Goal: Task Accomplishment & Management: Complete application form

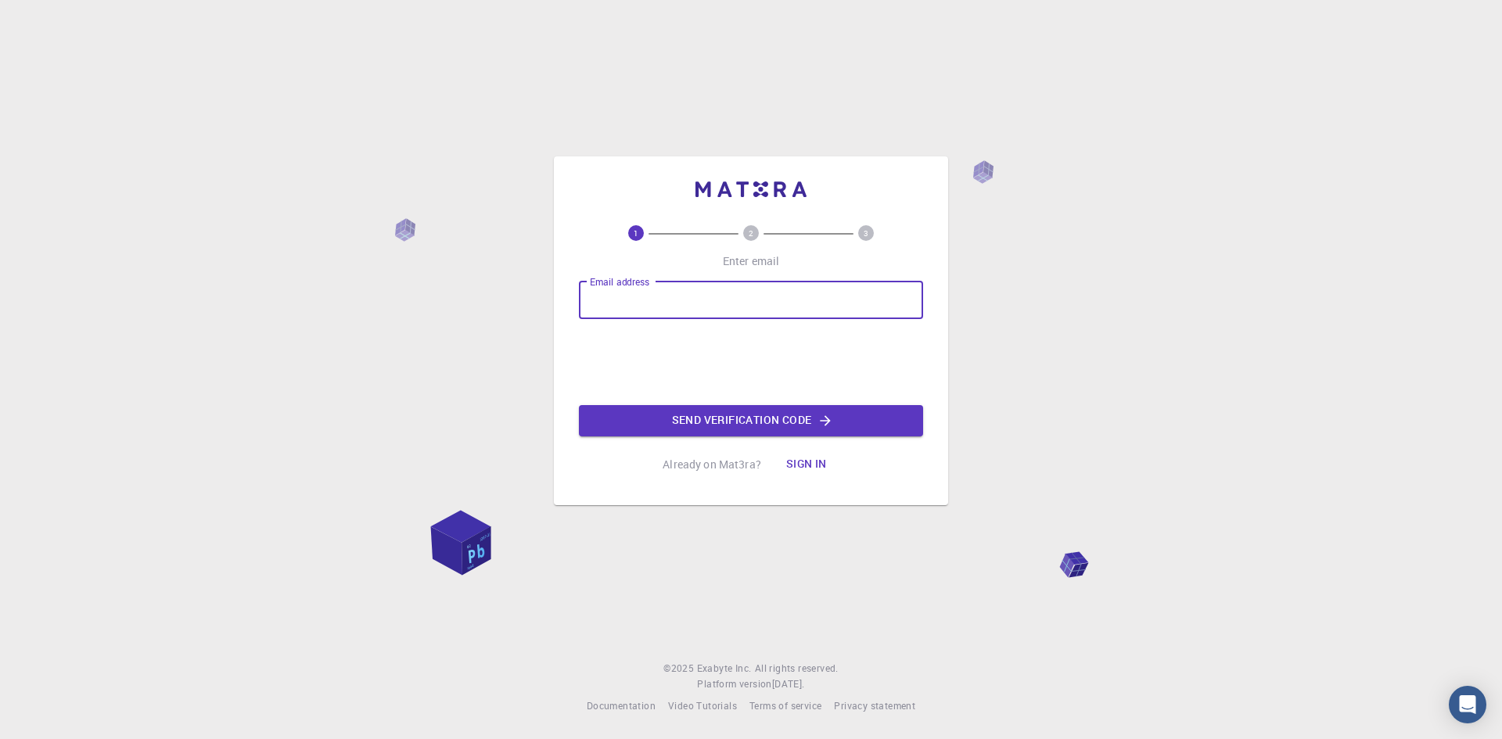
click at [706, 306] on input "Email address" at bounding box center [751, 301] width 344 height 38
click at [733, 290] on input "Email address" at bounding box center [751, 301] width 344 height 38
paste input "[EMAIL_ADDRESS][DOMAIN_NAME]"
type input "[EMAIL_ADDRESS][DOMAIN_NAME]"
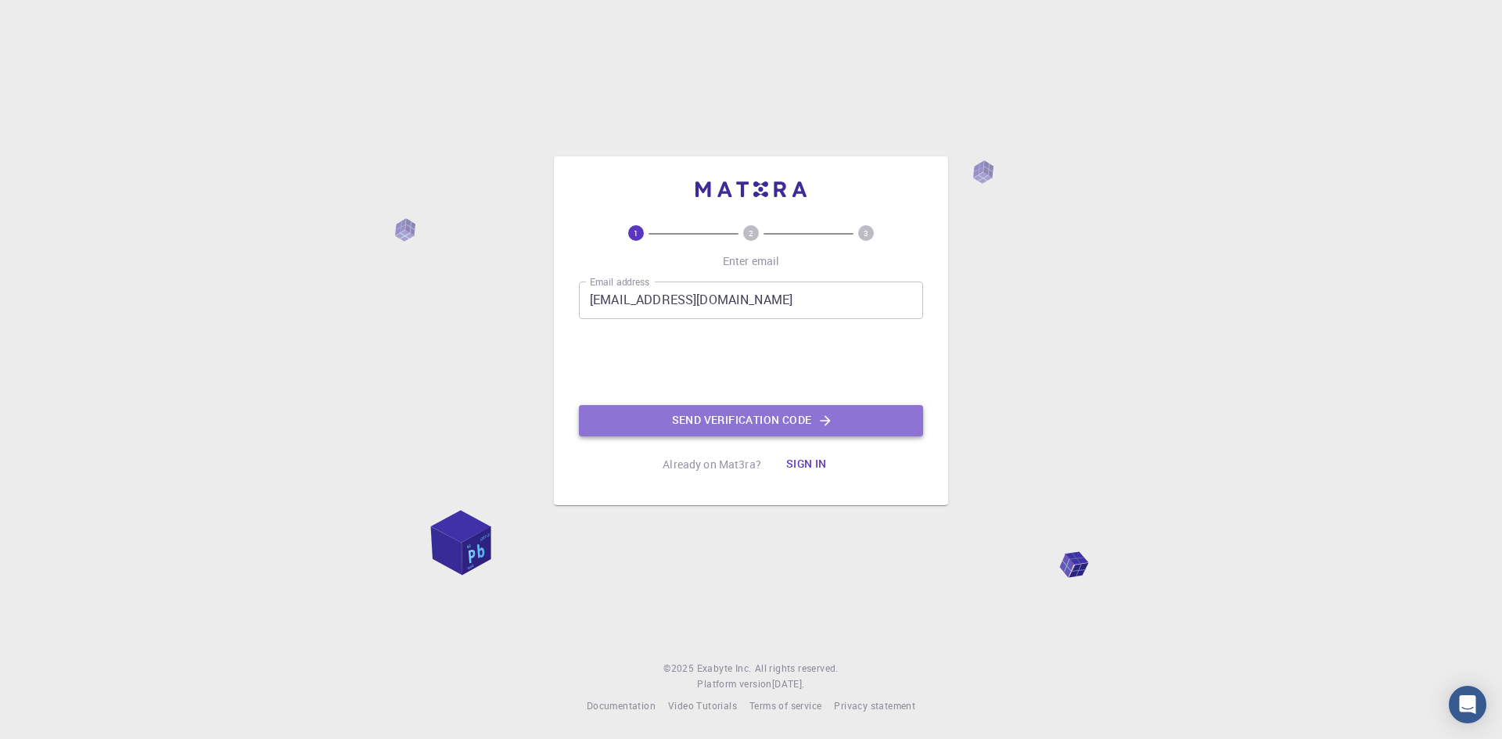
click at [769, 429] on button "Send verification code" at bounding box center [751, 420] width 344 height 31
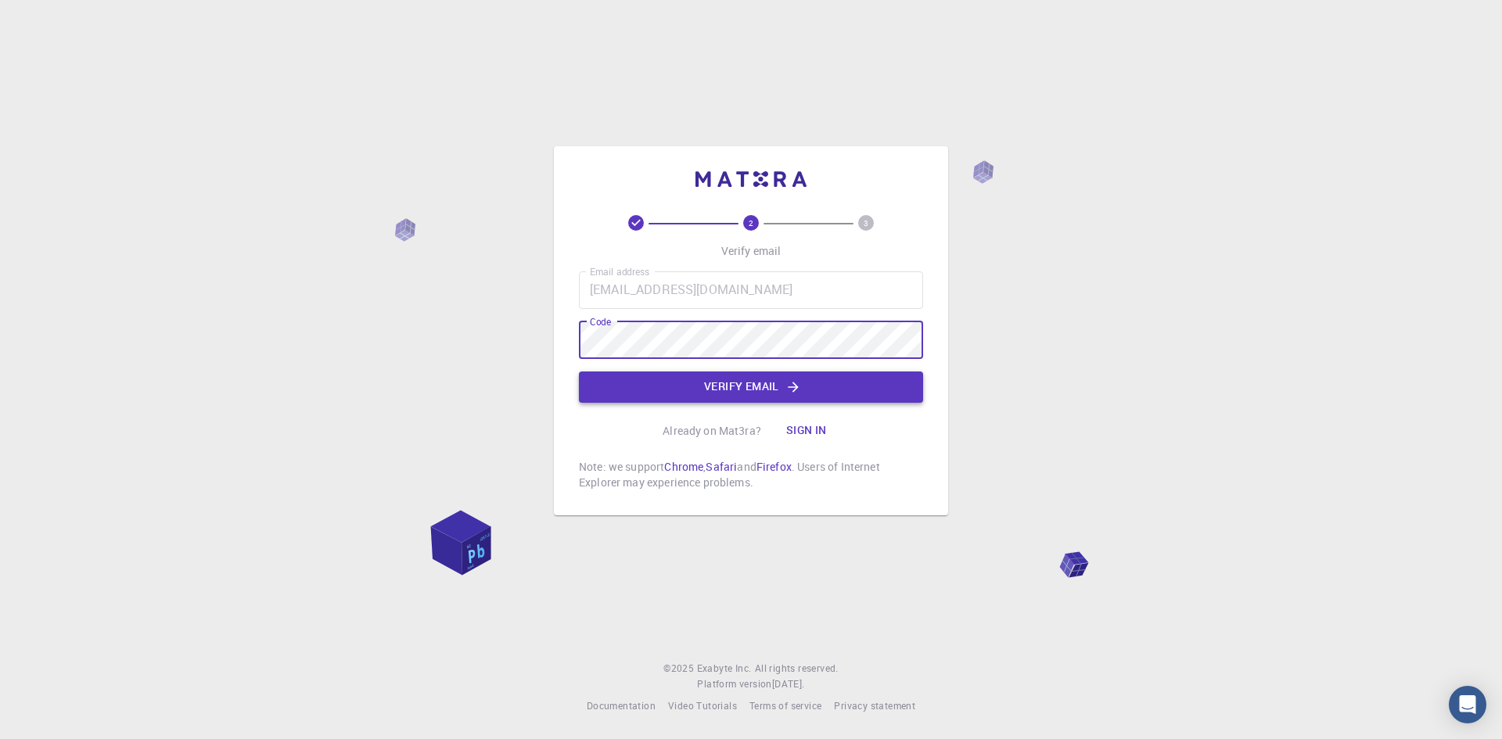
click at [689, 375] on button "Verify email" at bounding box center [751, 387] width 344 height 31
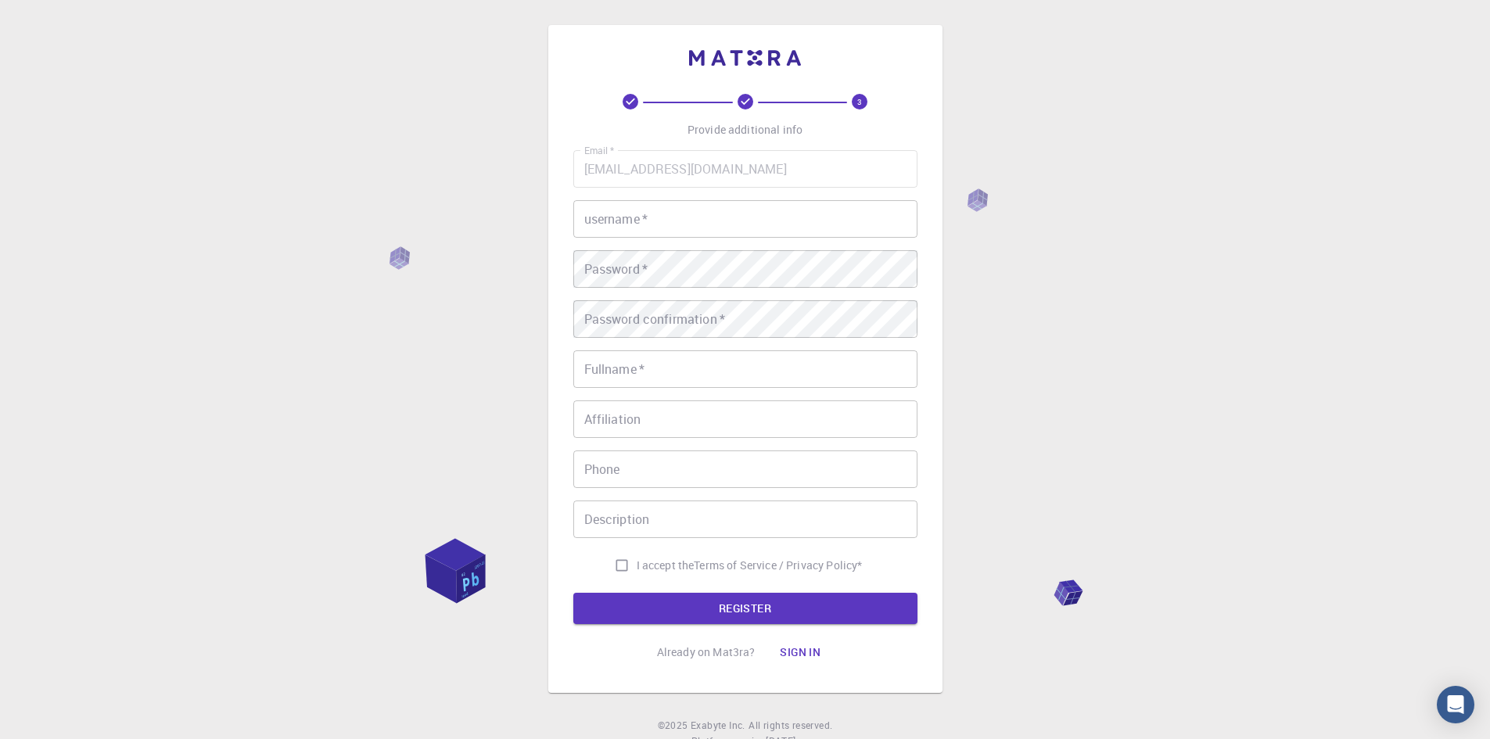
click at [706, 219] on input "username   *" at bounding box center [745, 219] width 344 height 38
type input "roh"
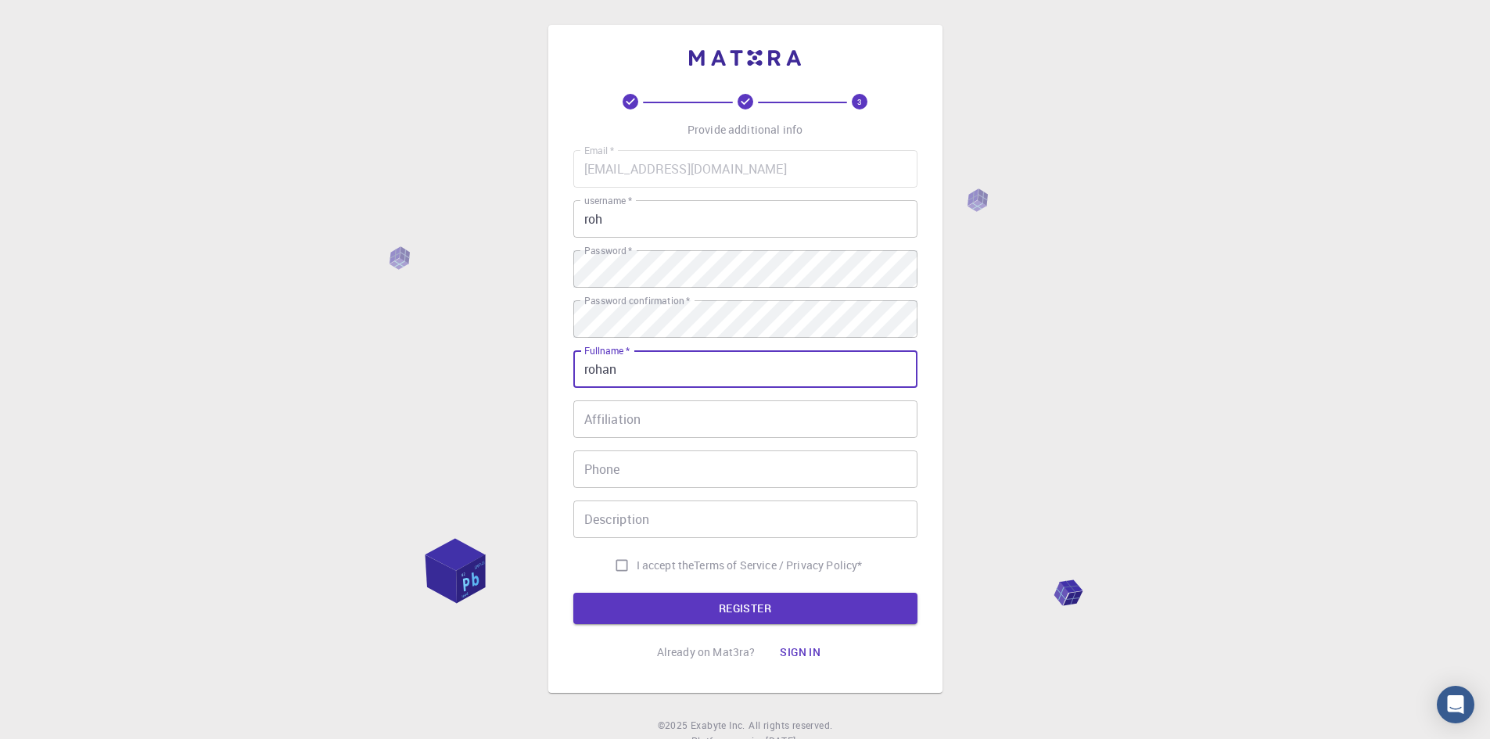
type input "rohan"
click at [785, 408] on input "Affiliation" at bounding box center [745, 419] width 344 height 38
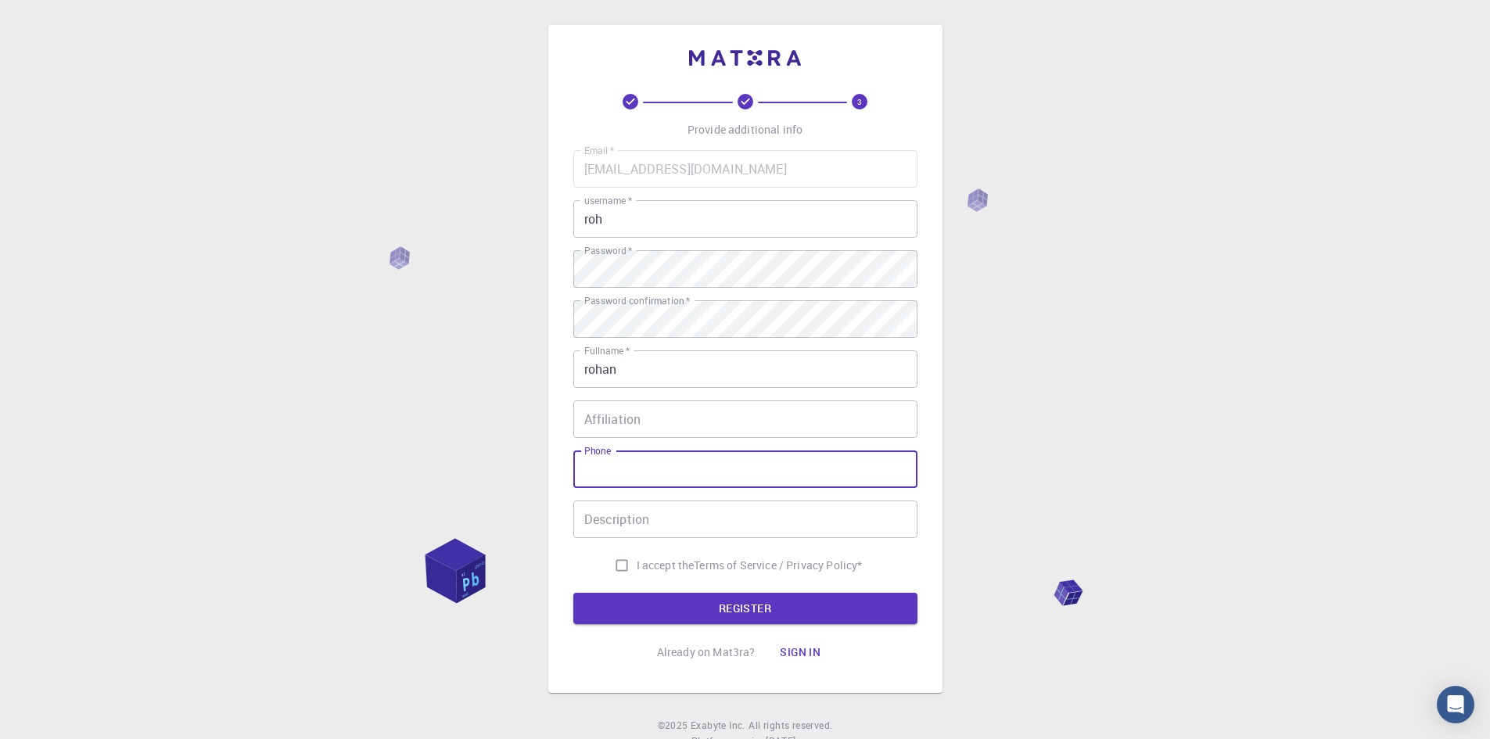
click at [713, 470] on input "Phone" at bounding box center [745, 470] width 344 height 38
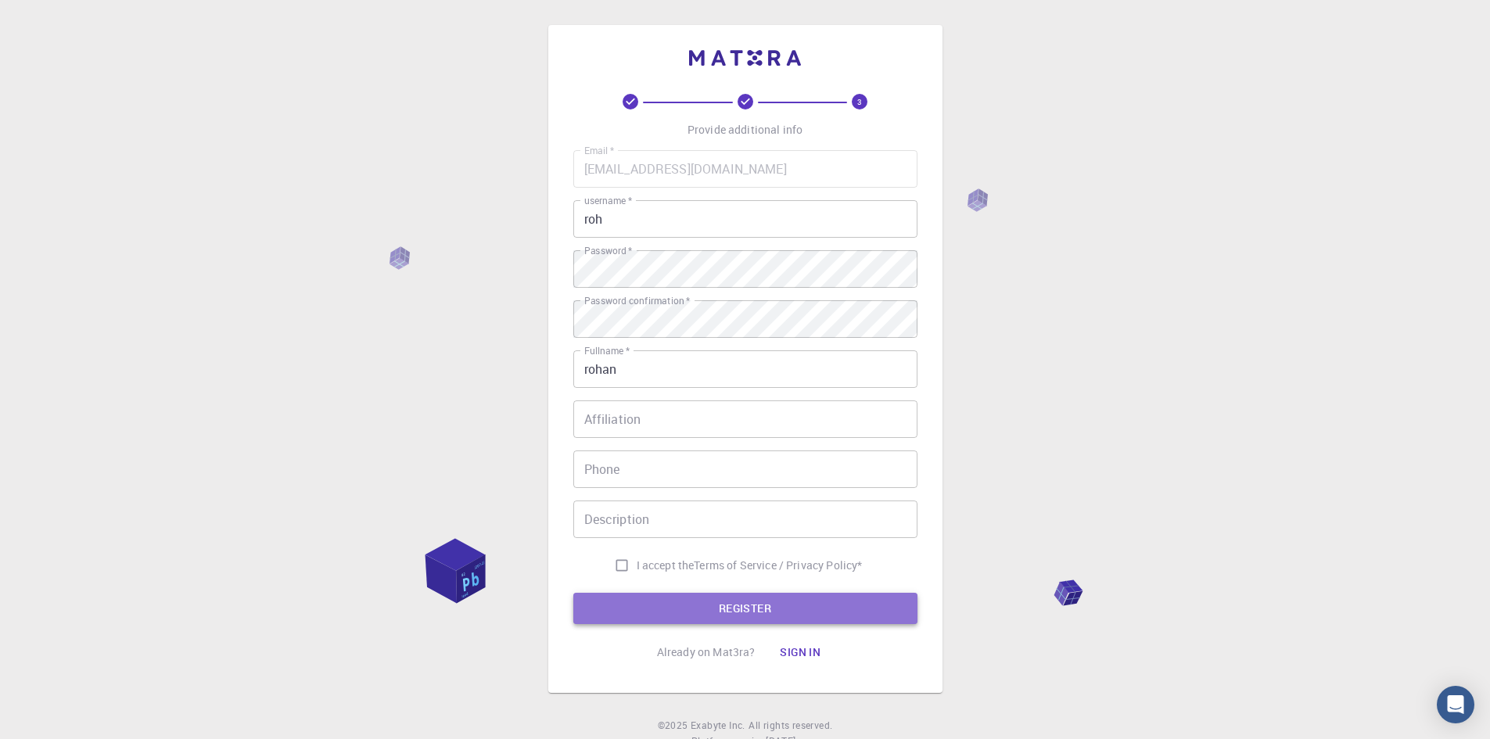
click at [724, 612] on button "REGISTER" at bounding box center [745, 608] width 344 height 31
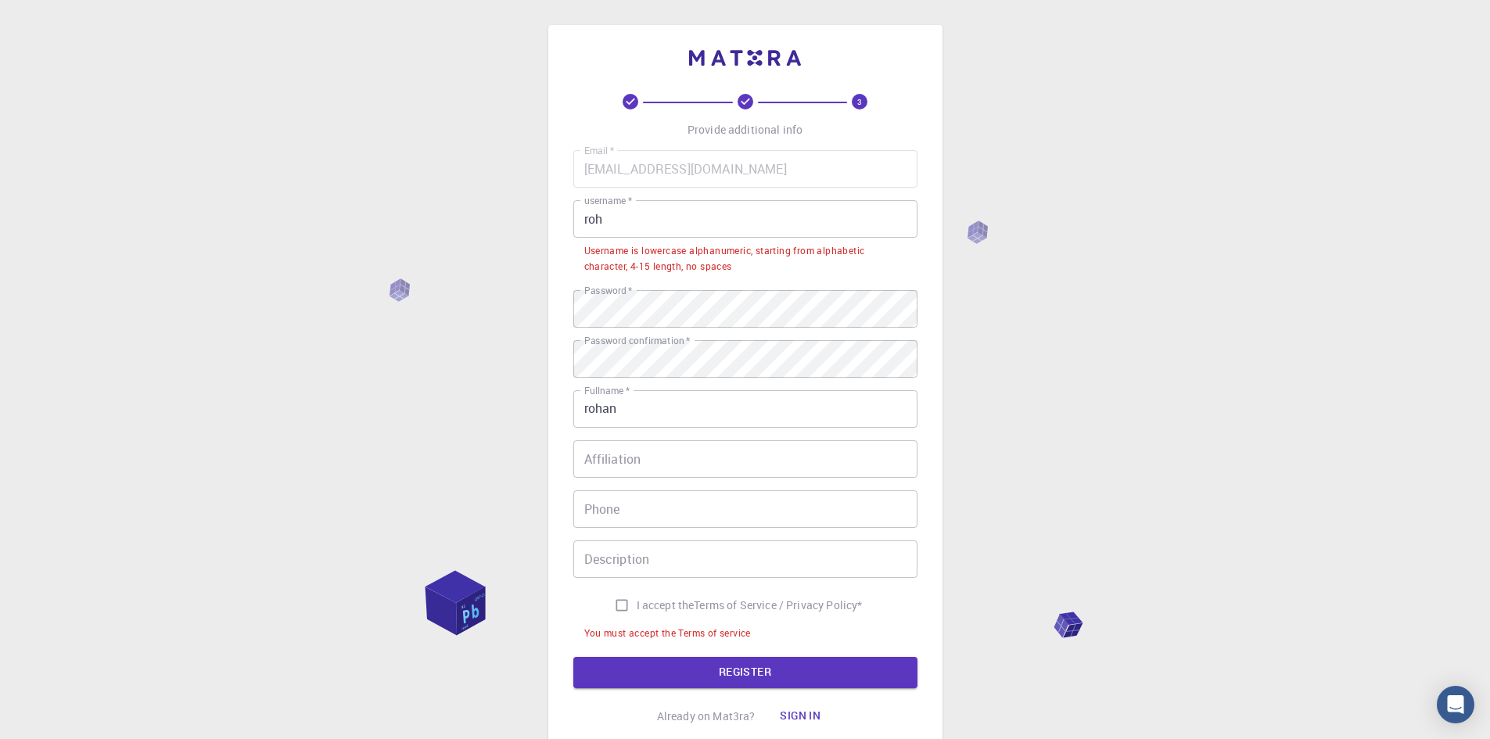
click at [637, 603] on span "I accept the" at bounding box center [666, 606] width 58 height 16
click at [633, 603] on input "I accept the Terms of Service / Privacy Policy *" at bounding box center [622, 606] width 30 height 30
checkbox input "true"
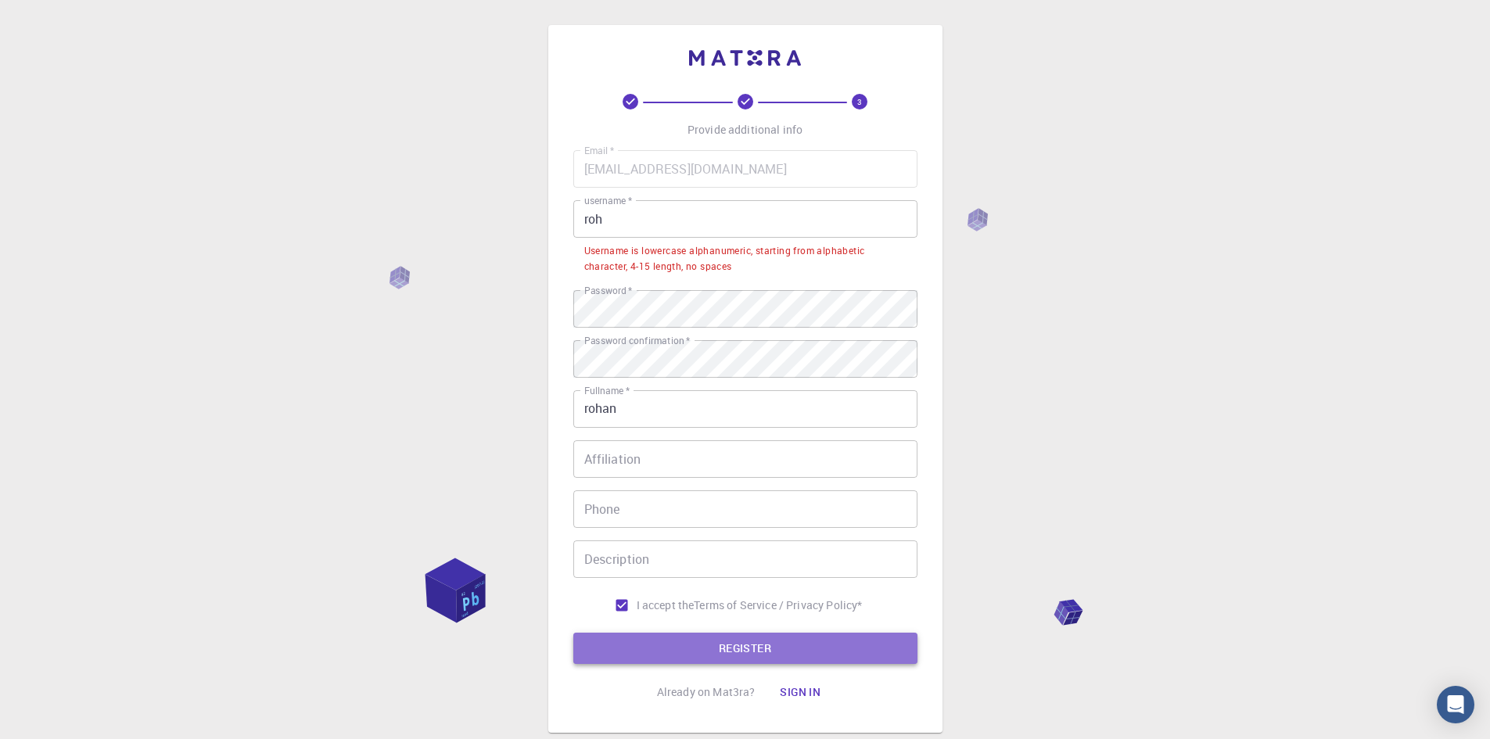
click at [644, 655] on button "REGISTER" at bounding box center [745, 648] width 344 height 31
click at [726, 214] on input "roh" at bounding box center [745, 219] width 344 height 38
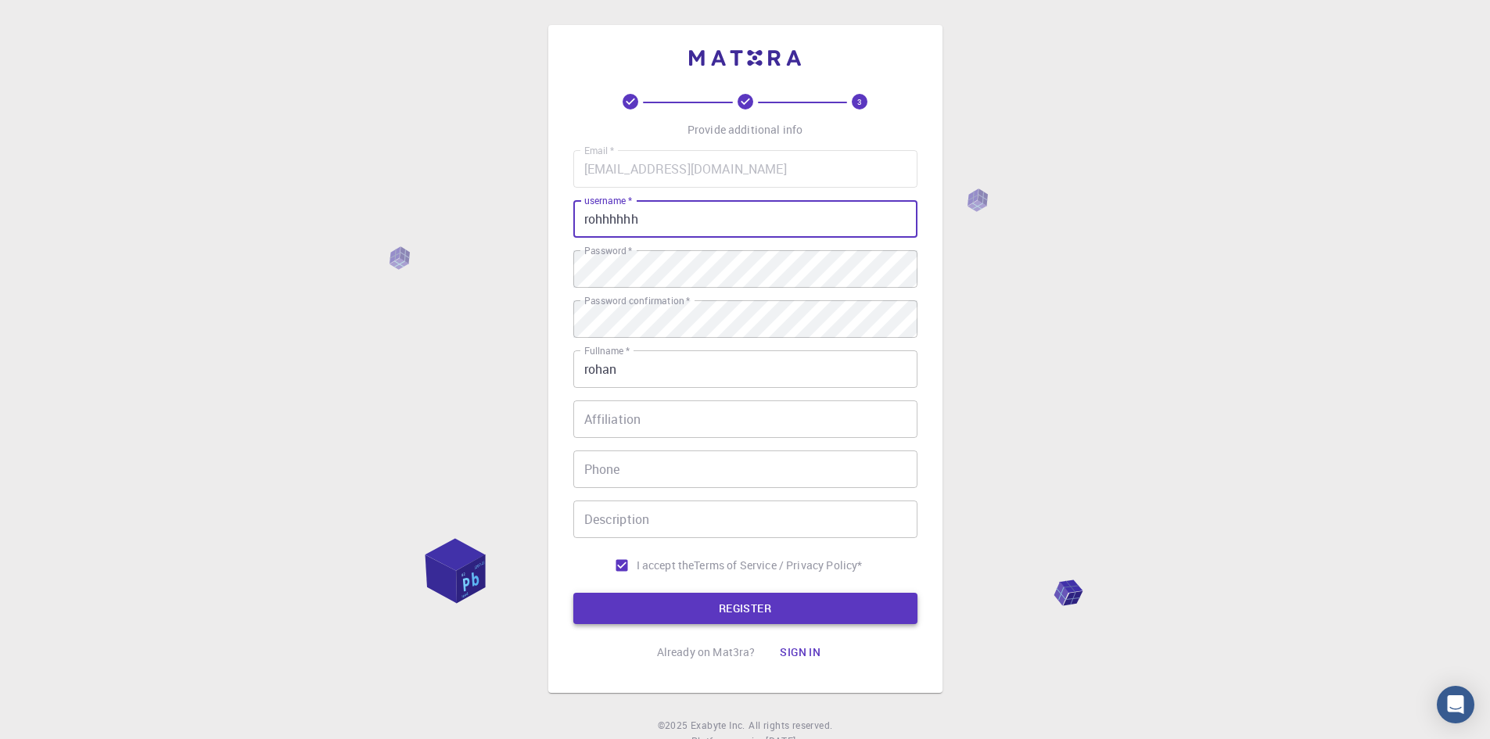
type input "rohhhhhh"
click at [727, 609] on button "REGISTER" at bounding box center [745, 608] width 344 height 31
